Goal: Information Seeking & Learning: Learn about a topic

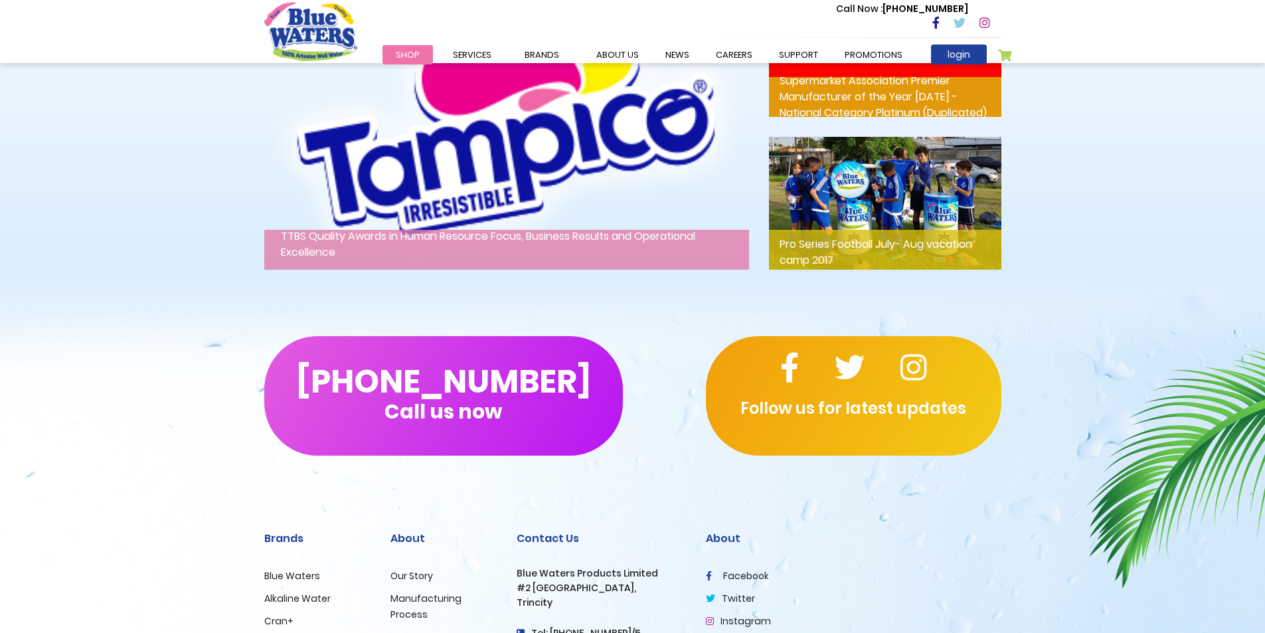
scroll to position [1939, 0]
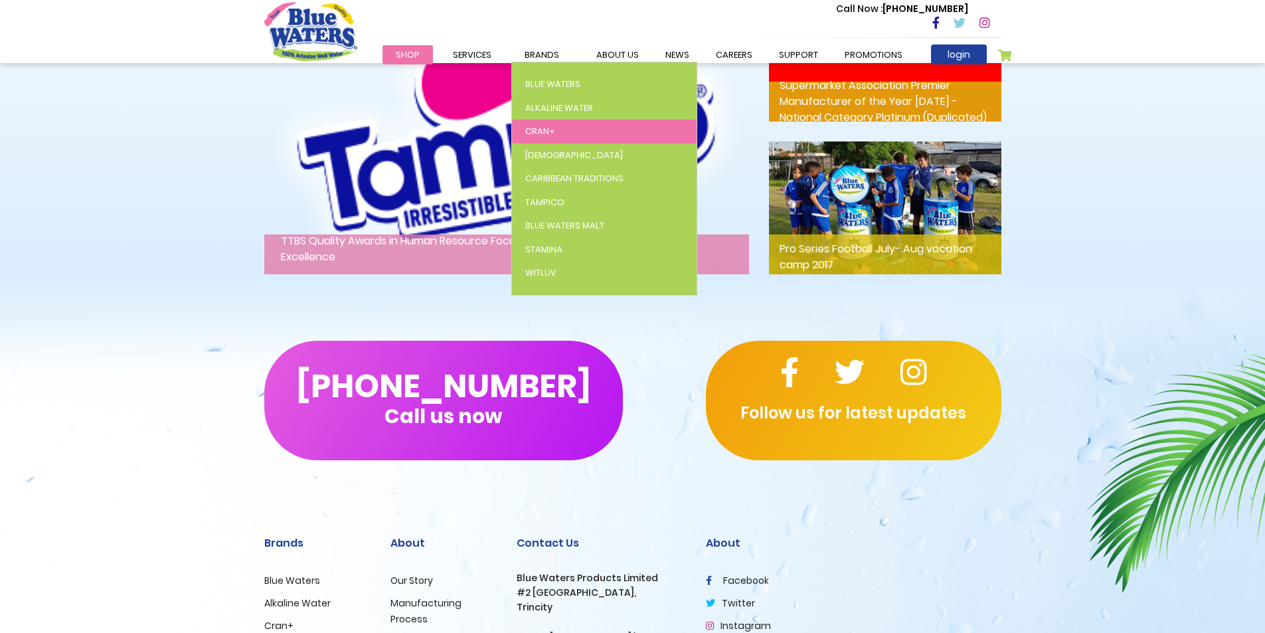
click at [545, 131] on span "Cran+" at bounding box center [540, 131] width 30 height 13
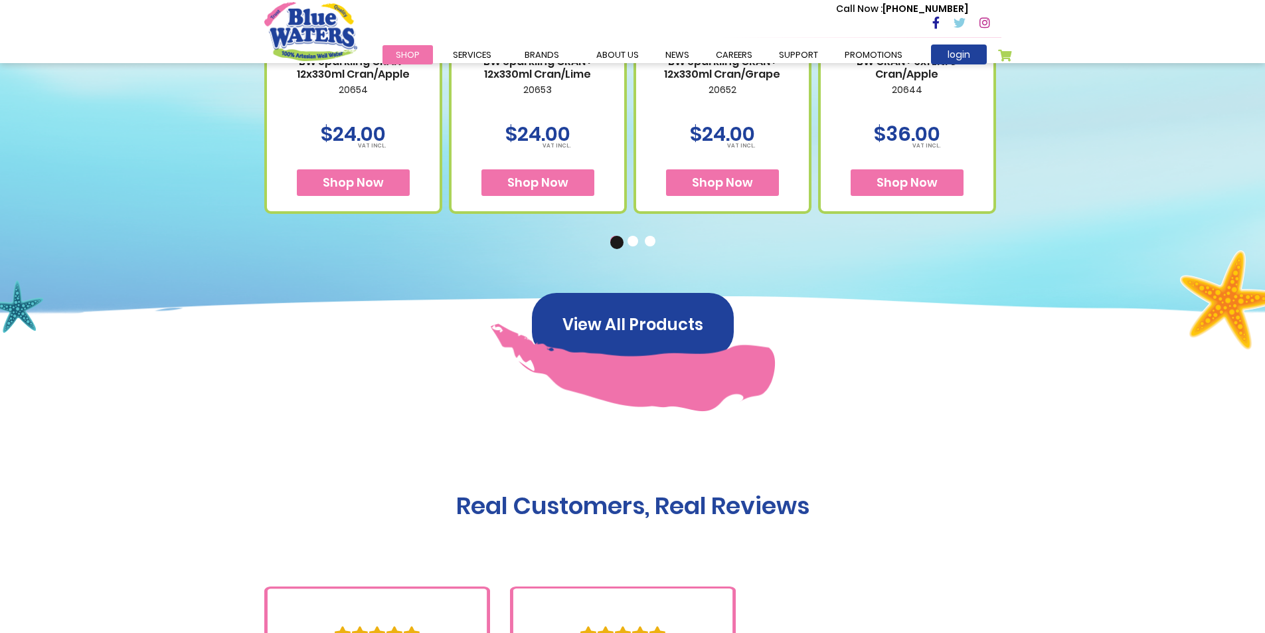
scroll to position [578, 0]
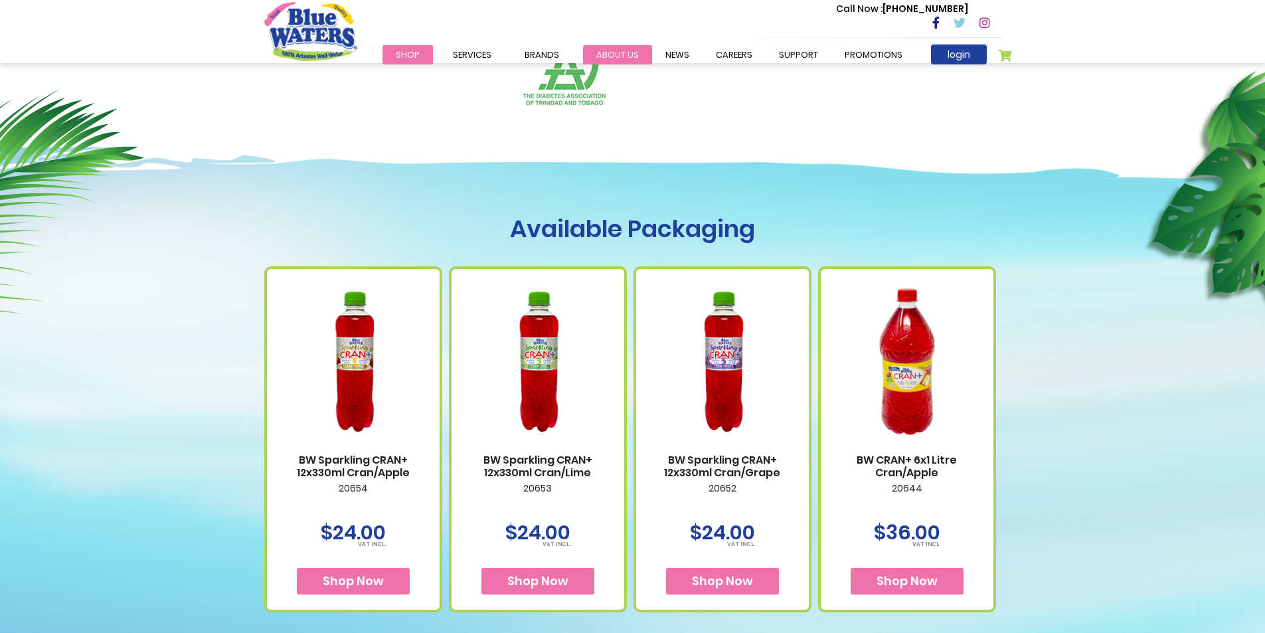
click at [606, 56] on link "about us" at bounding box center [617, 54] width 69 height 19
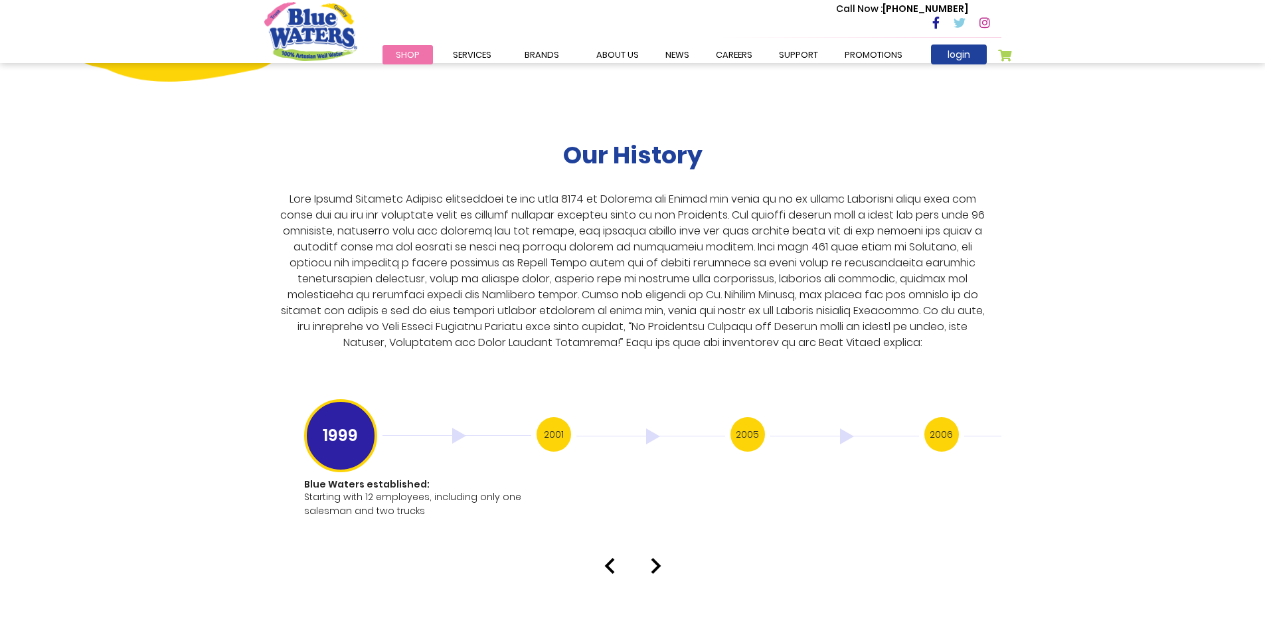
scroll to position [2656, 0]
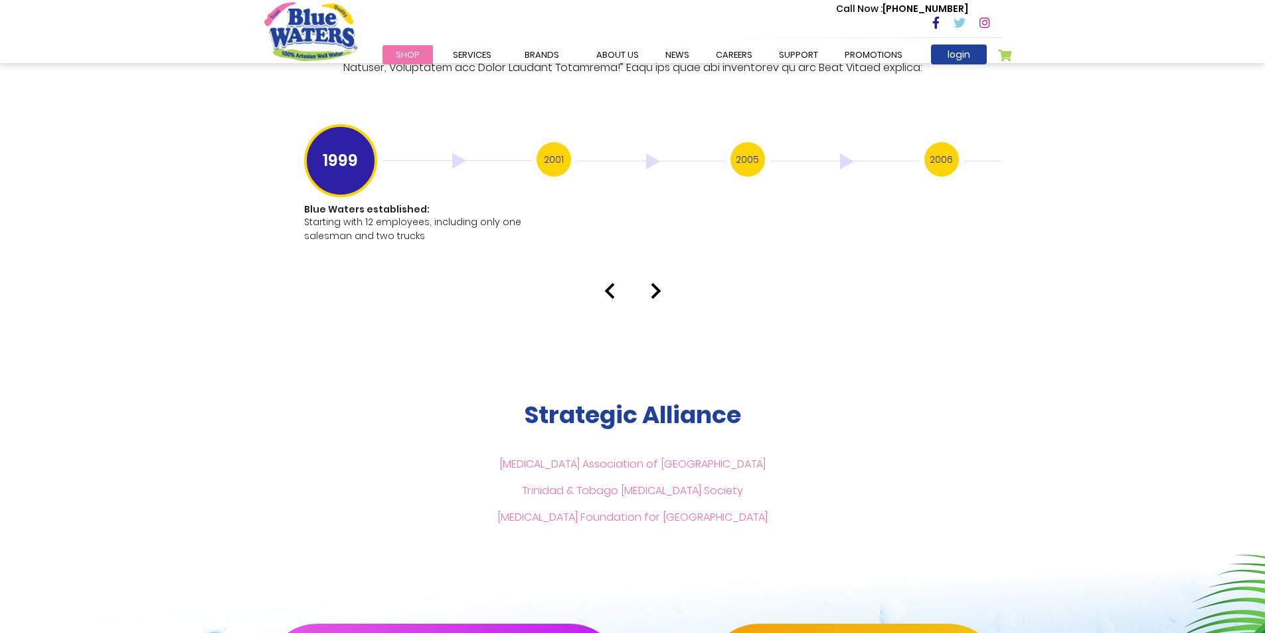
click at [654, 283] on img at bounding box center [656, 291] width 11 height 16
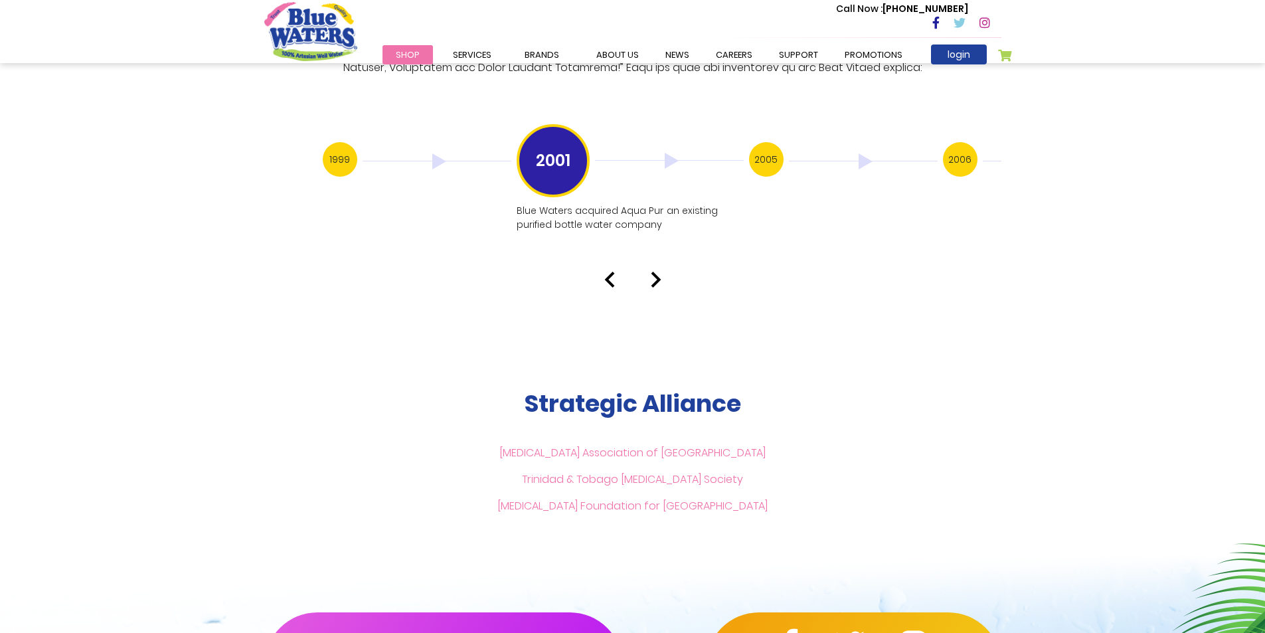
click at [652, 272] on img at bounding box center [656, 280] width 11 height 16
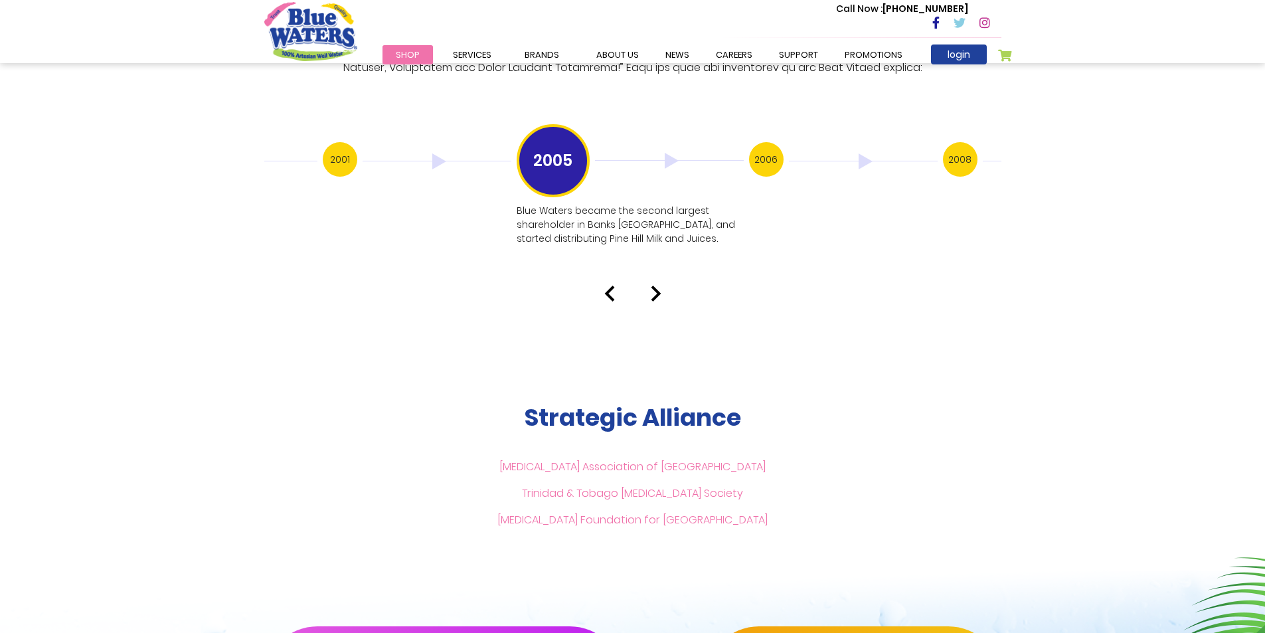
click at [652, 267] on div "Our History 1999 Blue Waters established: Starting with 12 employees, including…" at bounding box center [632, 34] width 1265 height 535
click at [654, 286] on img at bounding box center [656, 294] width 11 height 16
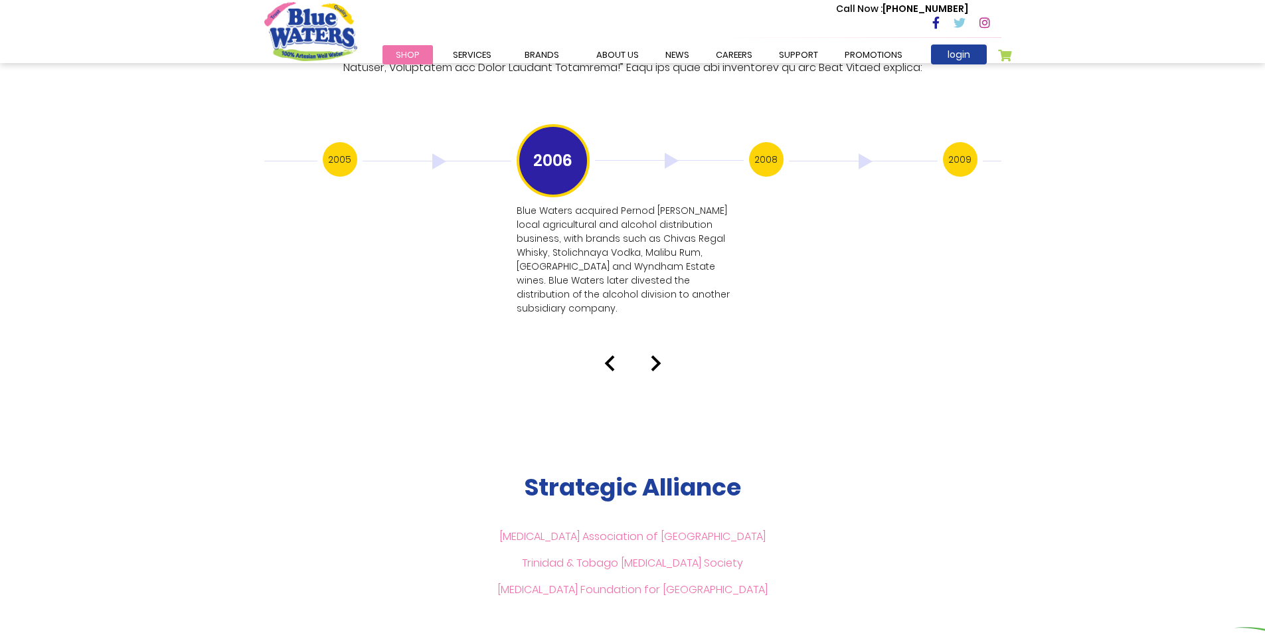
click at [660, 355] on img at bounding box center [656, 363] width 11 height 16
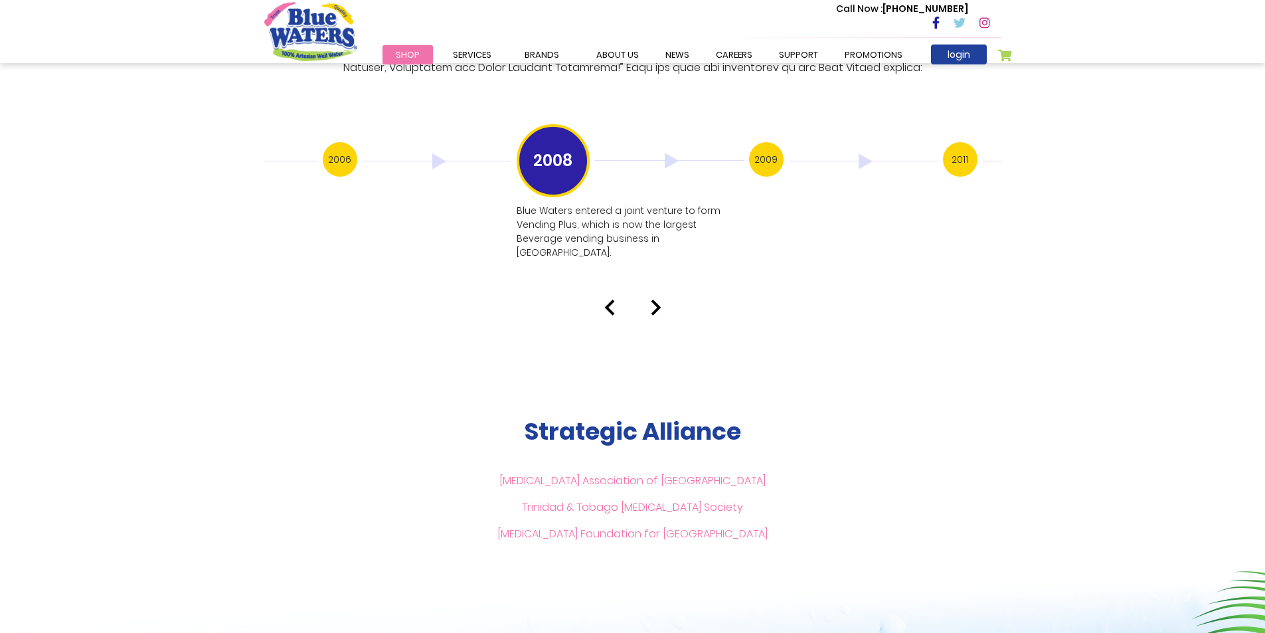
click at [665, 300] on div at bounding box center [632, 308] width 757 height 16
click at [660, 300] on img at bounding box center [656, 308] width 11 height 16
click at [659, 300] on img at bounding box center [656, 308] width 11 height 16
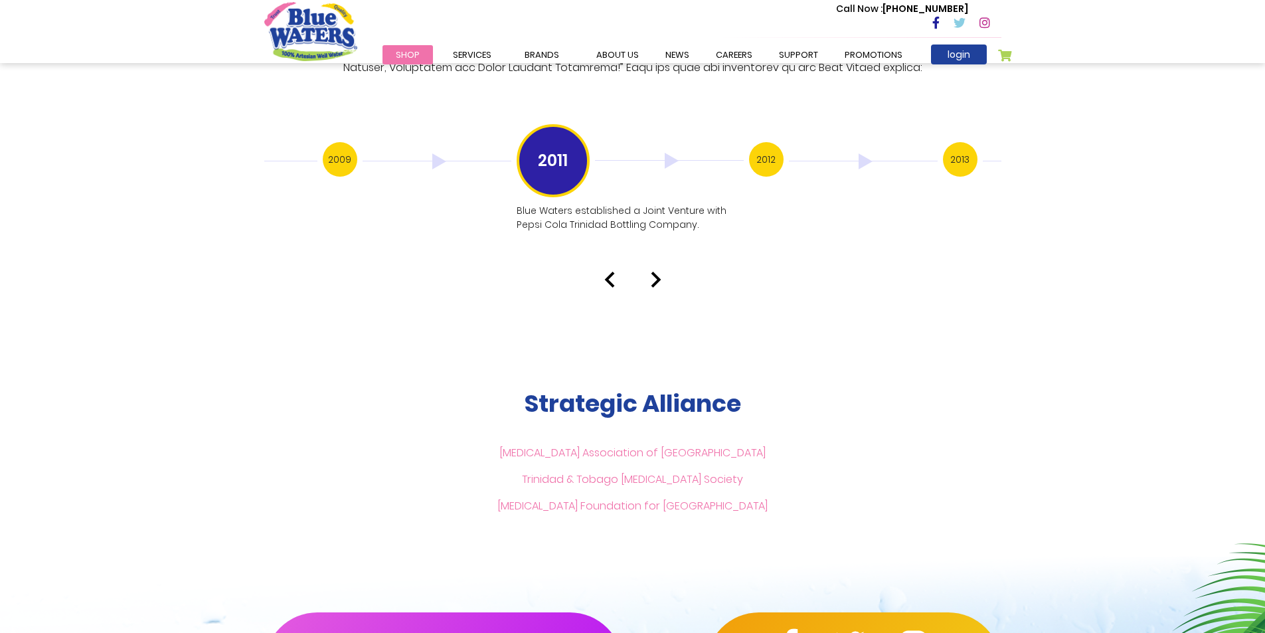
click at [654, 272] on img at bounding box center [656, 280] width 11 height 16
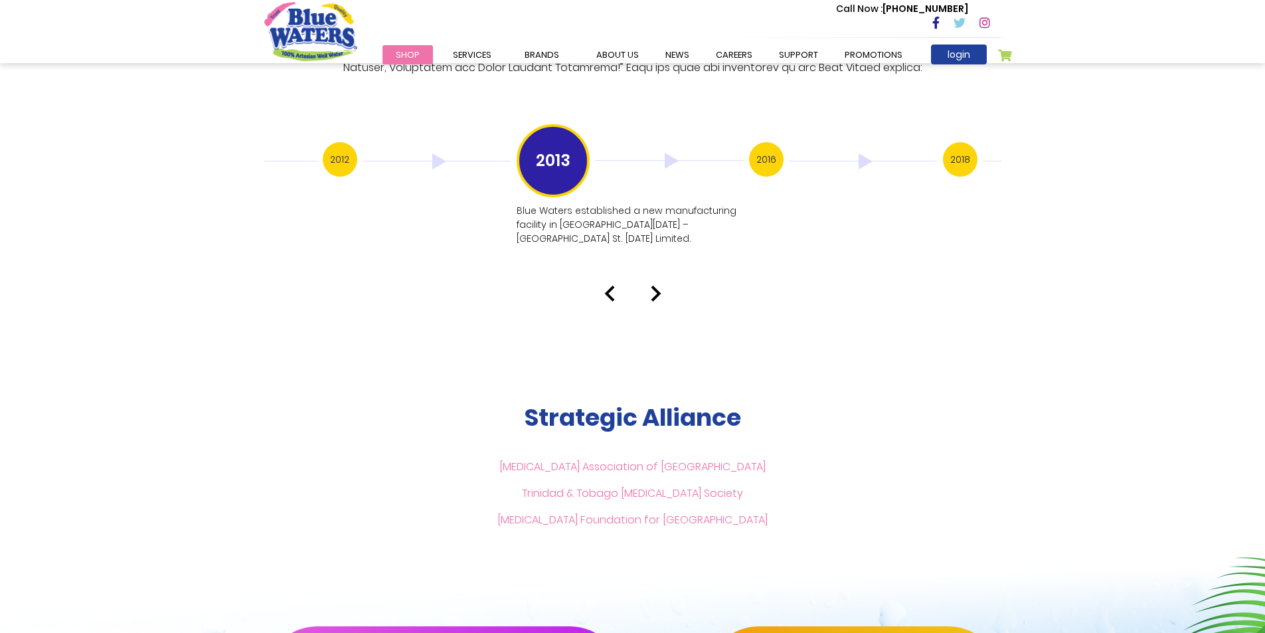
click at [654, 286] on img at bounding box center [656, 294] width 11 height 16
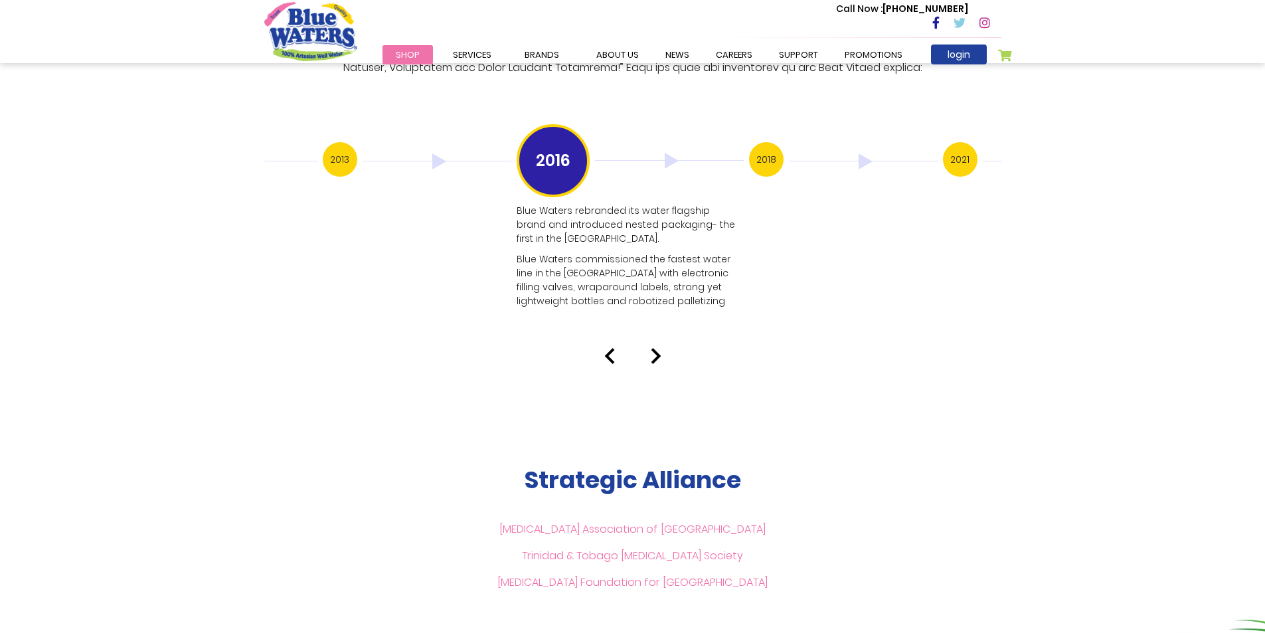
click at [654, 263] on p "Blue Waters commissioned the fastest water line in the [GEOGRAPHIC_DATA] with e…" at bounding box center [629, 280] width 224 height 56
click at [651, 348] on img at bounding box center [656, 356] width 11 height 16
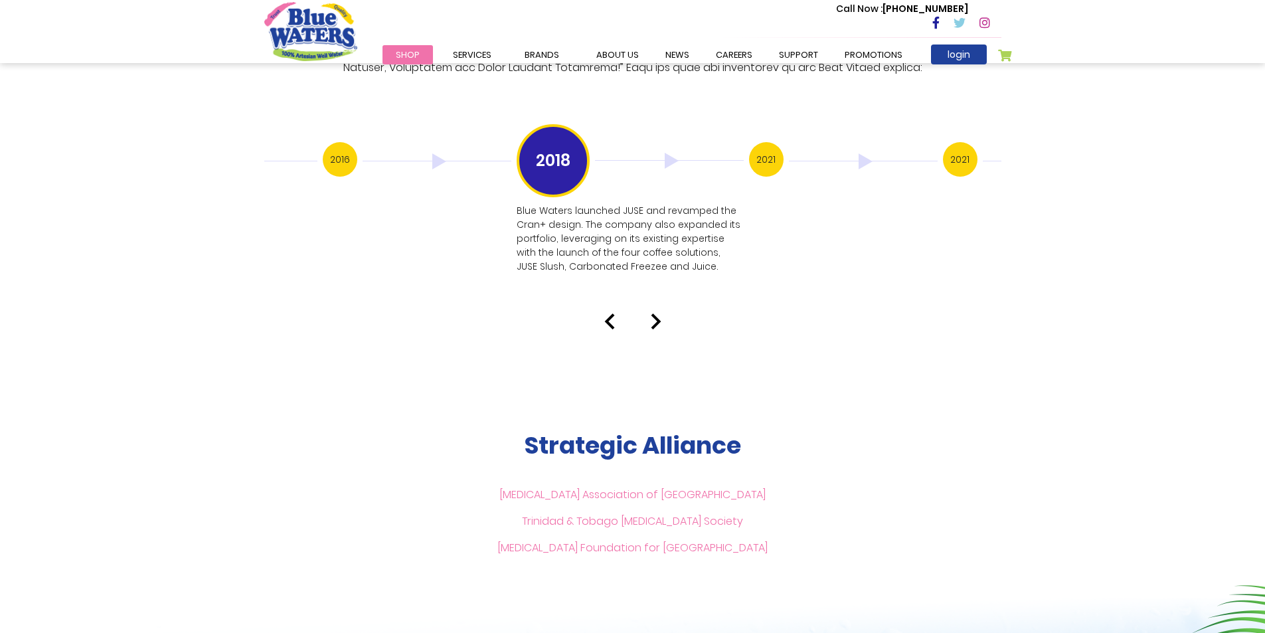
click at [653, 313] on img at bounding box center [656, 321] width 11 height 16
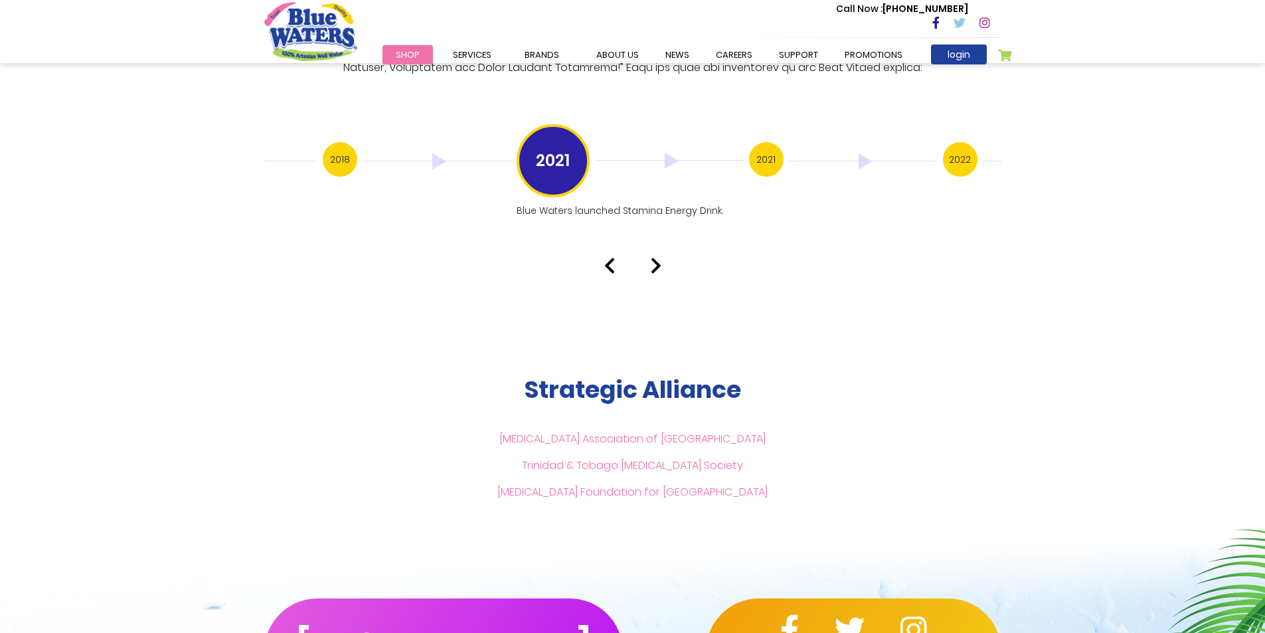
click at [661, 258] on img at bounding box center [656, 266] width 11 height 16
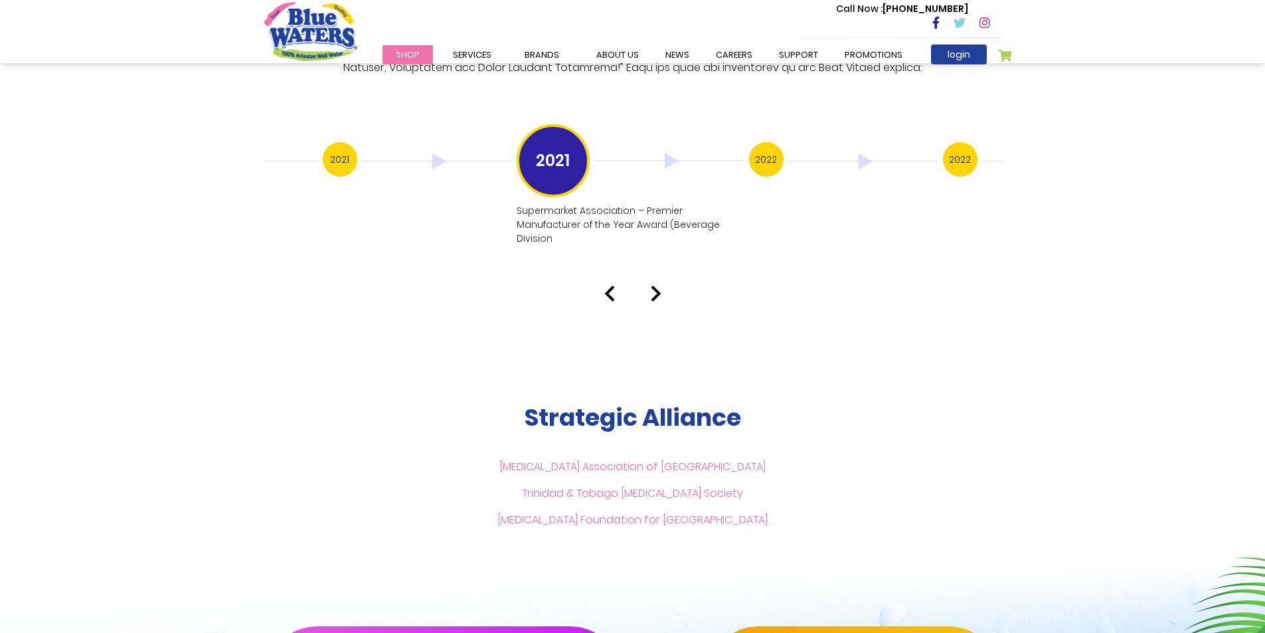
click at [646, 286] on div at bounding box center [632, 294] width 757 height 16
click at [654, 286] on img at bounding box center [656, 294] width 11 height 16
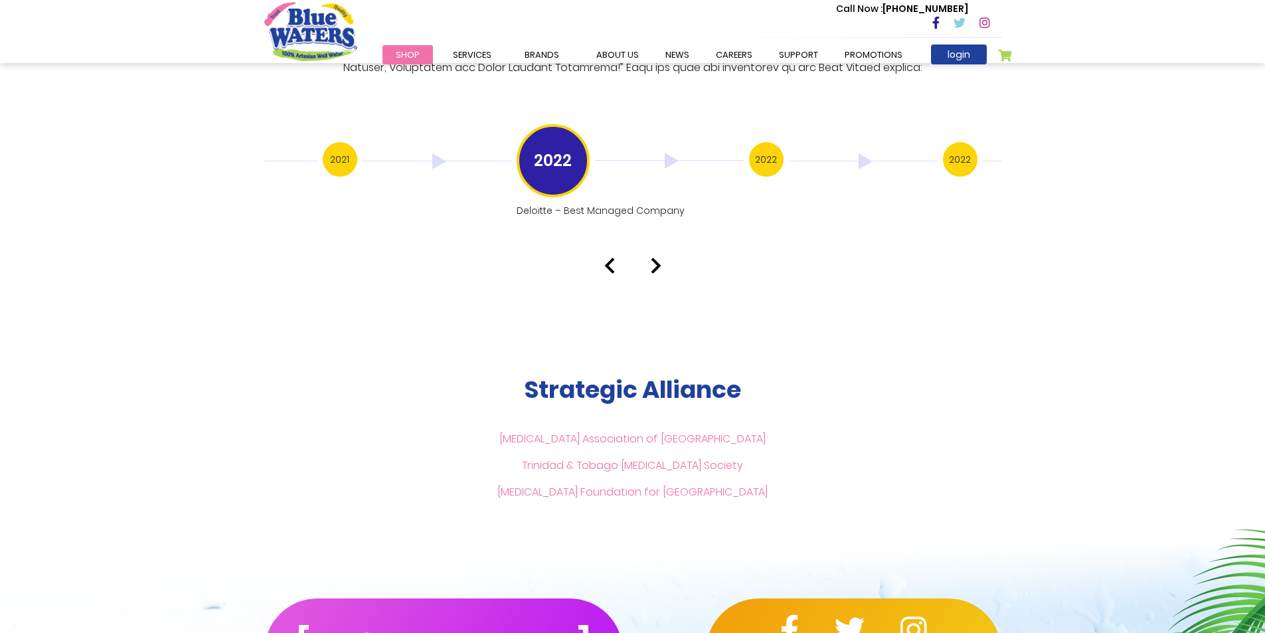
click at [657, 258] on img at bounding box center [656, 266] width 11 height 16
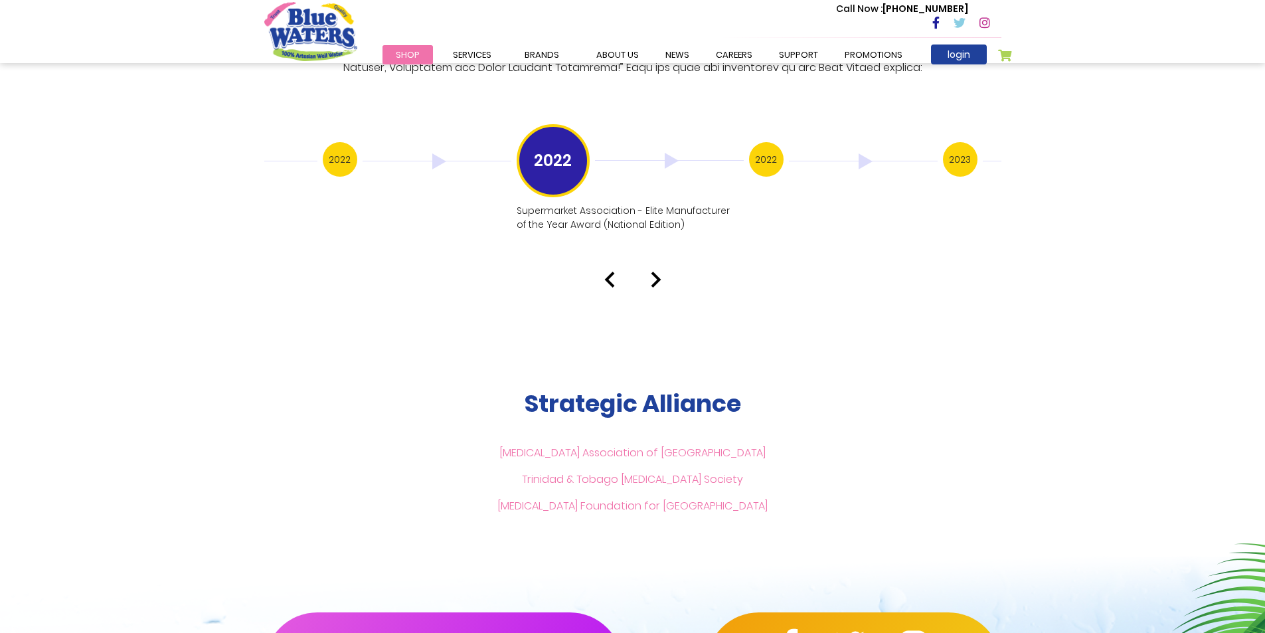
click at [657, 256] on div "Our History 1999 Blue Waters established: Starting with 12 employees, including…" at bounding box center [632, 27] width 1265 height 521
click at [655, 272] on img at bounding box center [656, 280] width 11 height 16
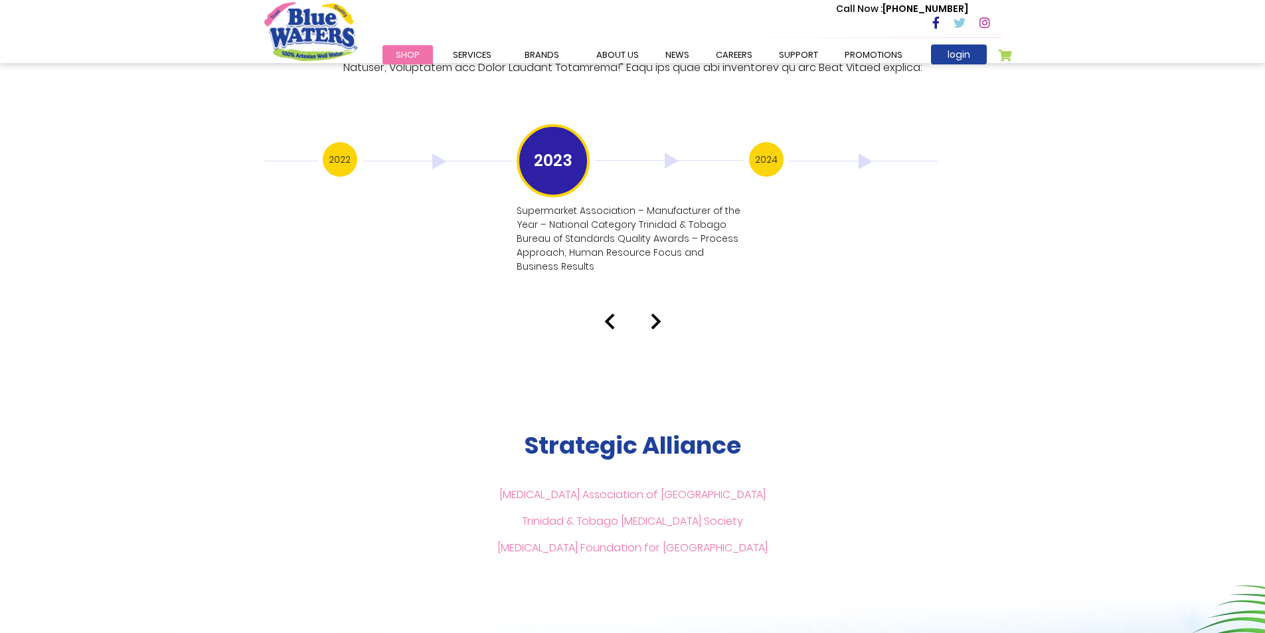
click at [653, 313] on img at bounding box center [656, 321] width 11 height 16
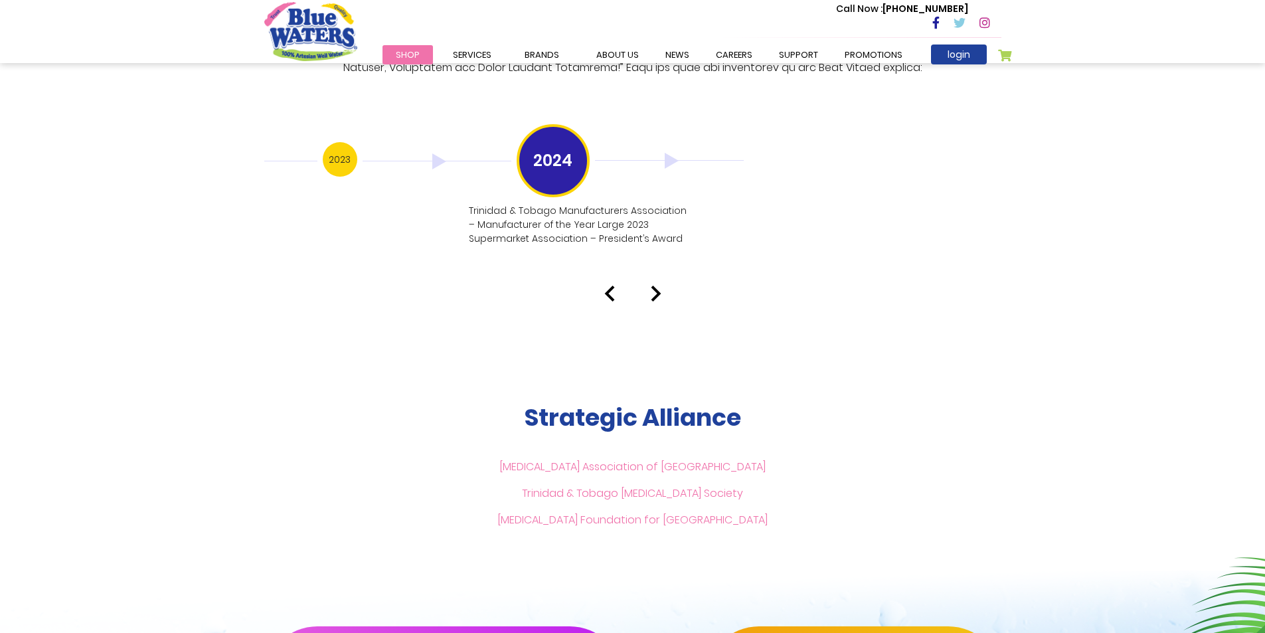
click at [651, 286] on img at bounding box center [656, 294] width 11 height 16
